Goal: Find specific page/section: Find specific page/section

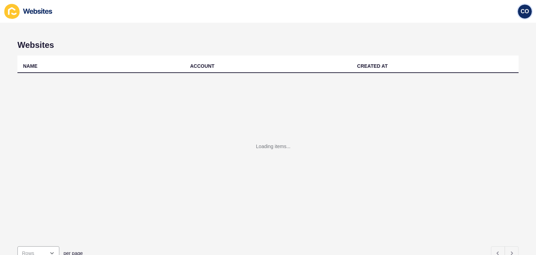
click at [525, 12] on span "CO" at bounding box center [525, 11] width 8 height 7
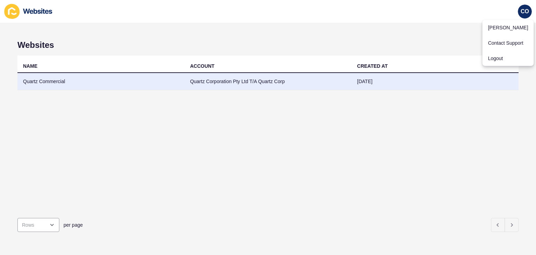
click at [44, 79] on td "Quartz Commercial" at bounding box center [100, 81] width 167 height 17
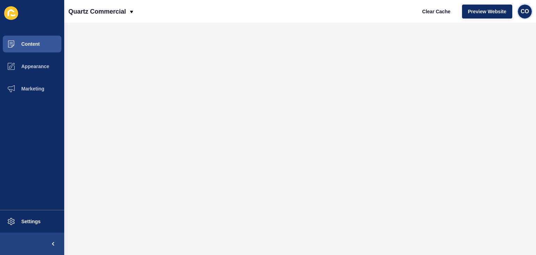
click at [526, 15] on div "CO" at bounding box center [525, 12] width 14 height 14
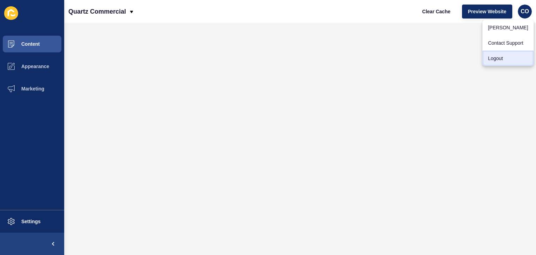
click at [496, 58] on link "Logout" at bounding box center [507, 58] width 51 height 15
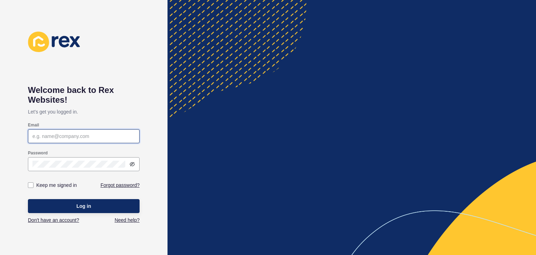
type input "[EMAIL_ADDRESS][PERSON_NAME][DOMAIN_NAME]"
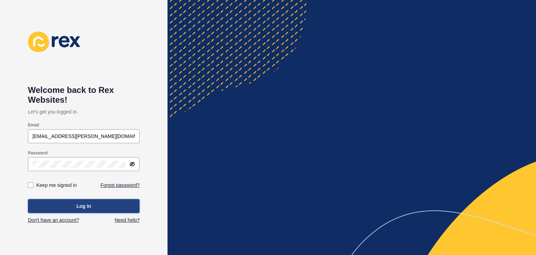
click at [87, 206] on span "Log in" at bounding box center [83, 205] width 15 height 7
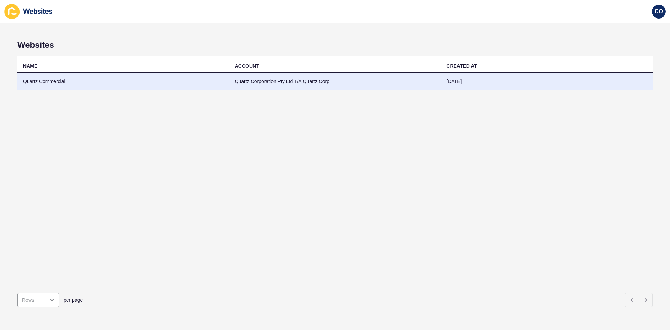
click at [47, 83] on td "Quartz Commercial" at bounding box center [123, 81] width 212 height 17
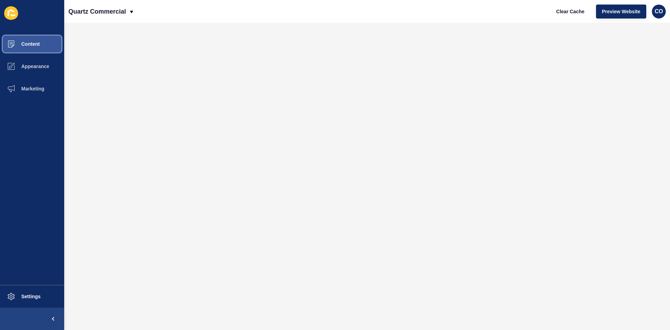
click at [40, 45] on button "Content" at bounding box center [32, 44] width 64 height 22
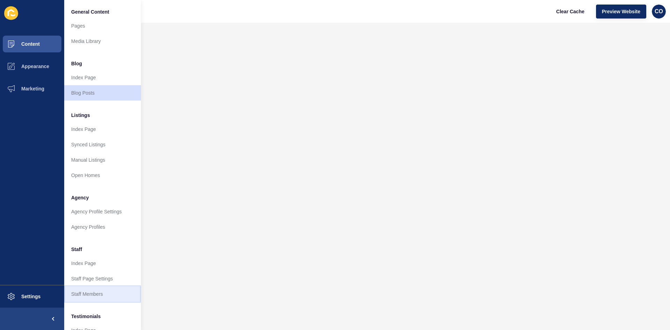
click at [105, 254] on link "Staff Members" at bounding box center [102, 293] width 77 height 15
